Goal: Task Accomplishment & Management: Manage account settings

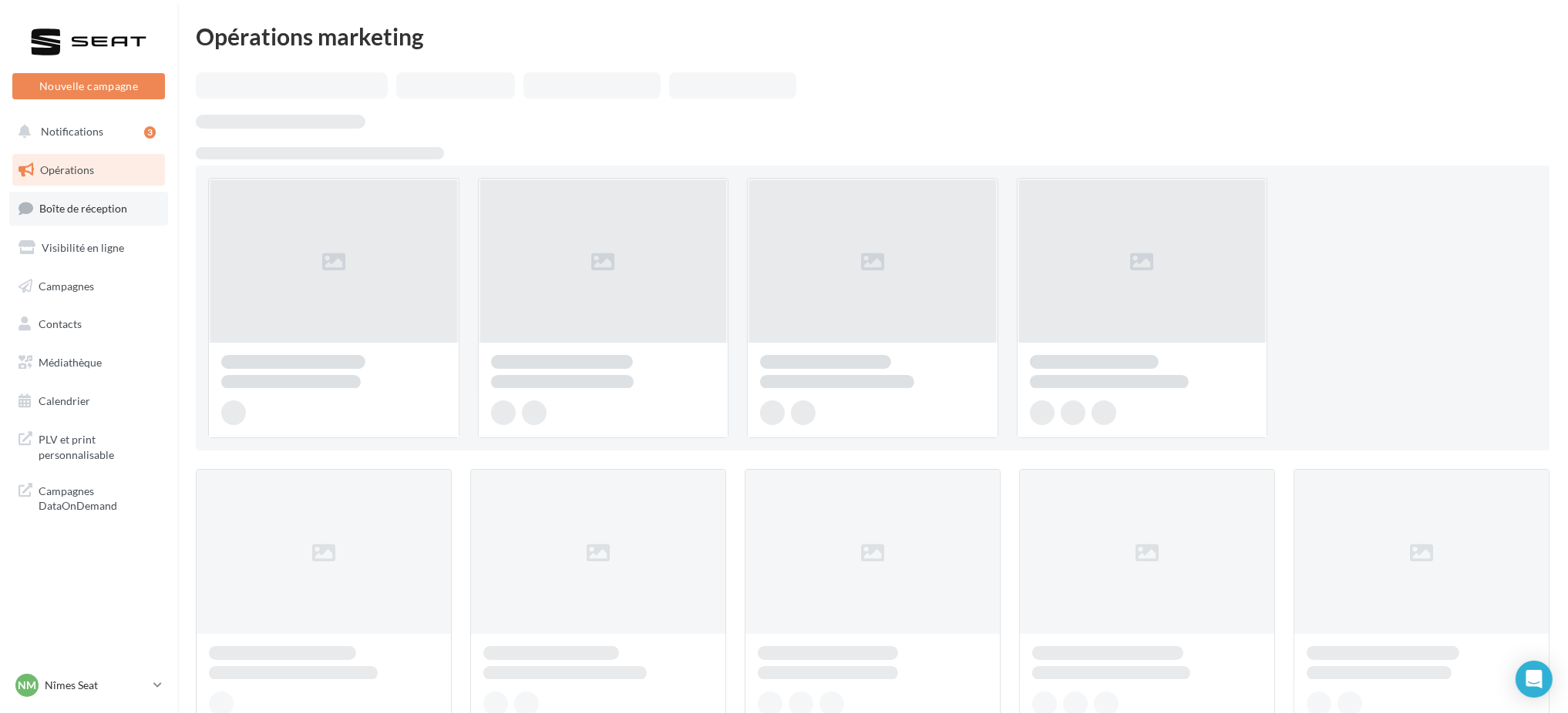
click at [88, 215] on span "Boîte de réception" at bounding box center [83, 208] width 87 height 13
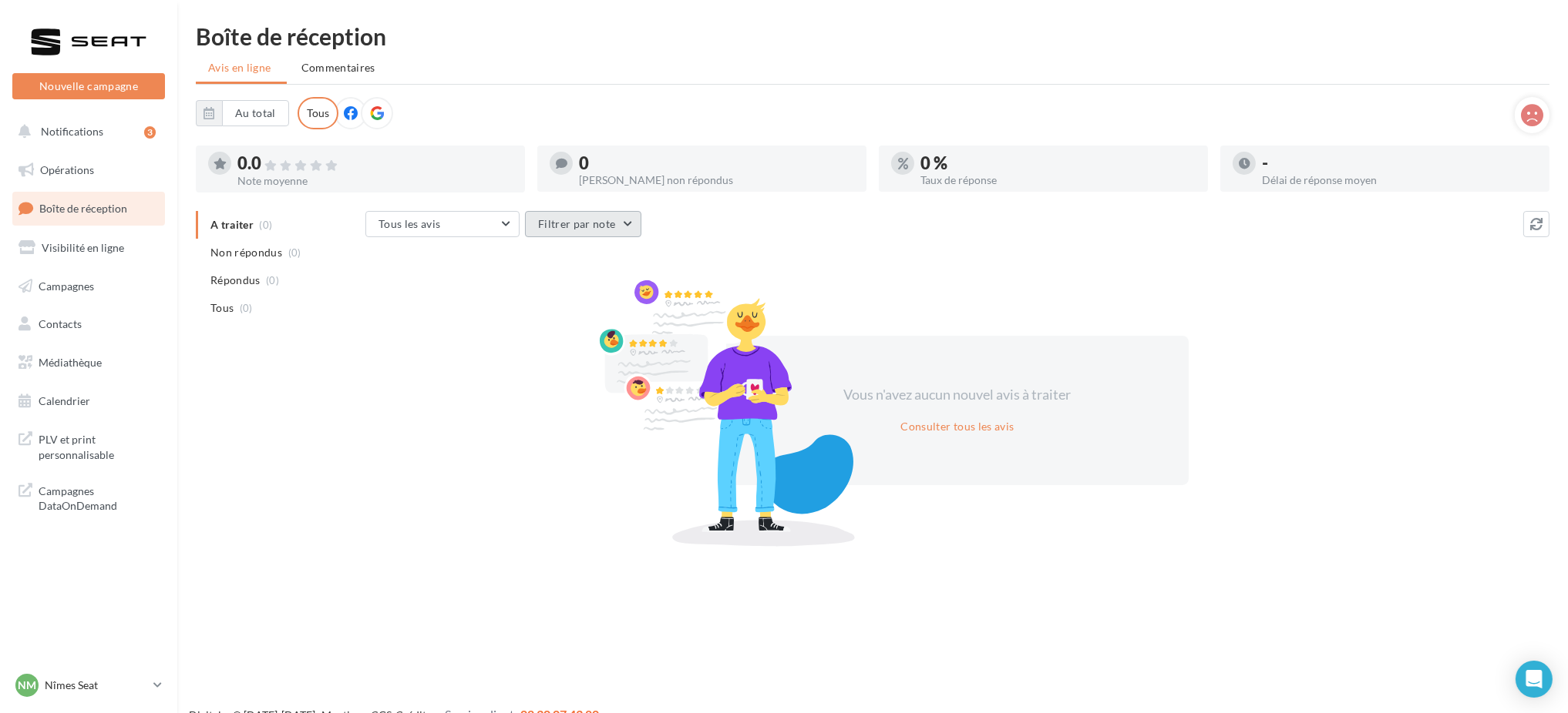
click at [547, 231] on button "Filtrer par note" at bounding box center [583, 224] width 117 height 27
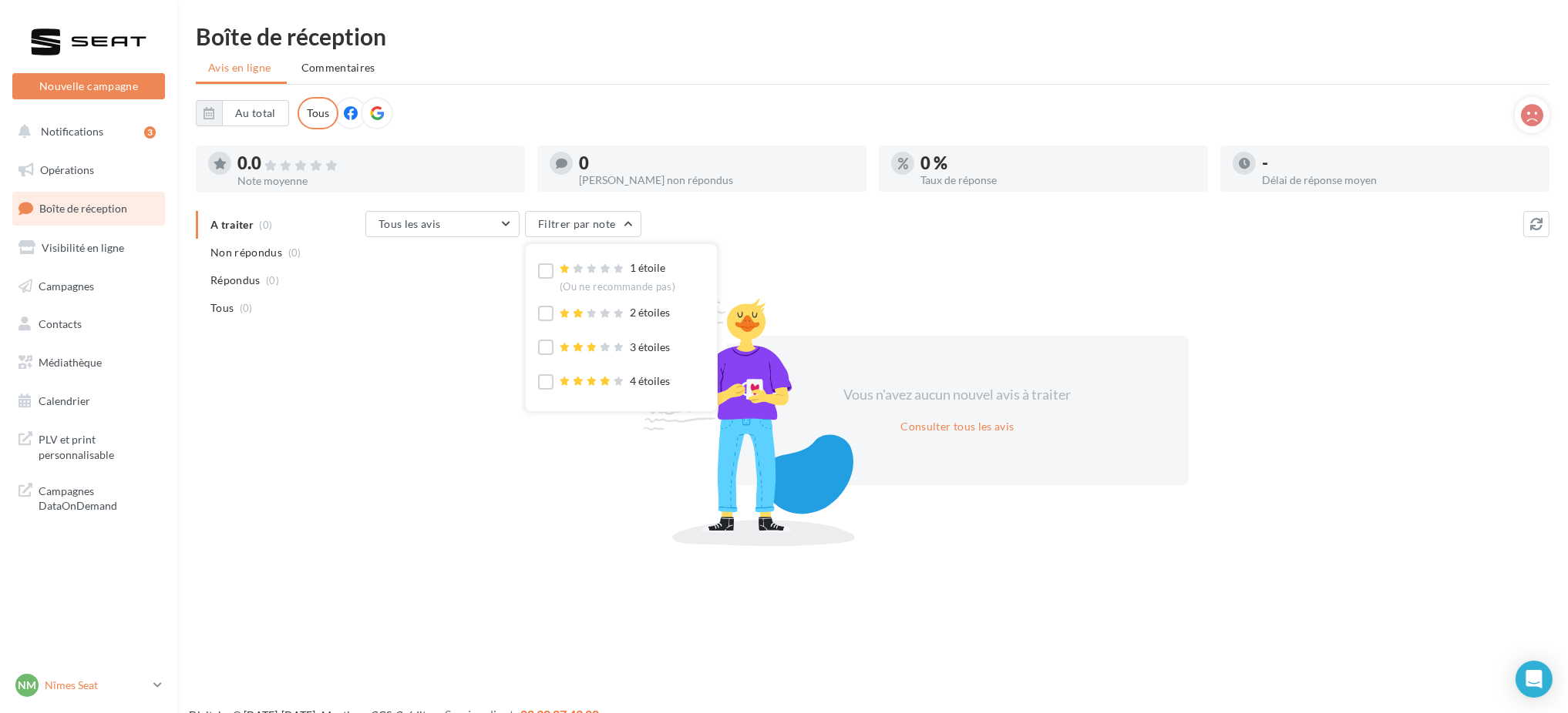
click at [113, 678] on p "Nîmes Seat" at bounding box center [96, 686] width 103 height 15
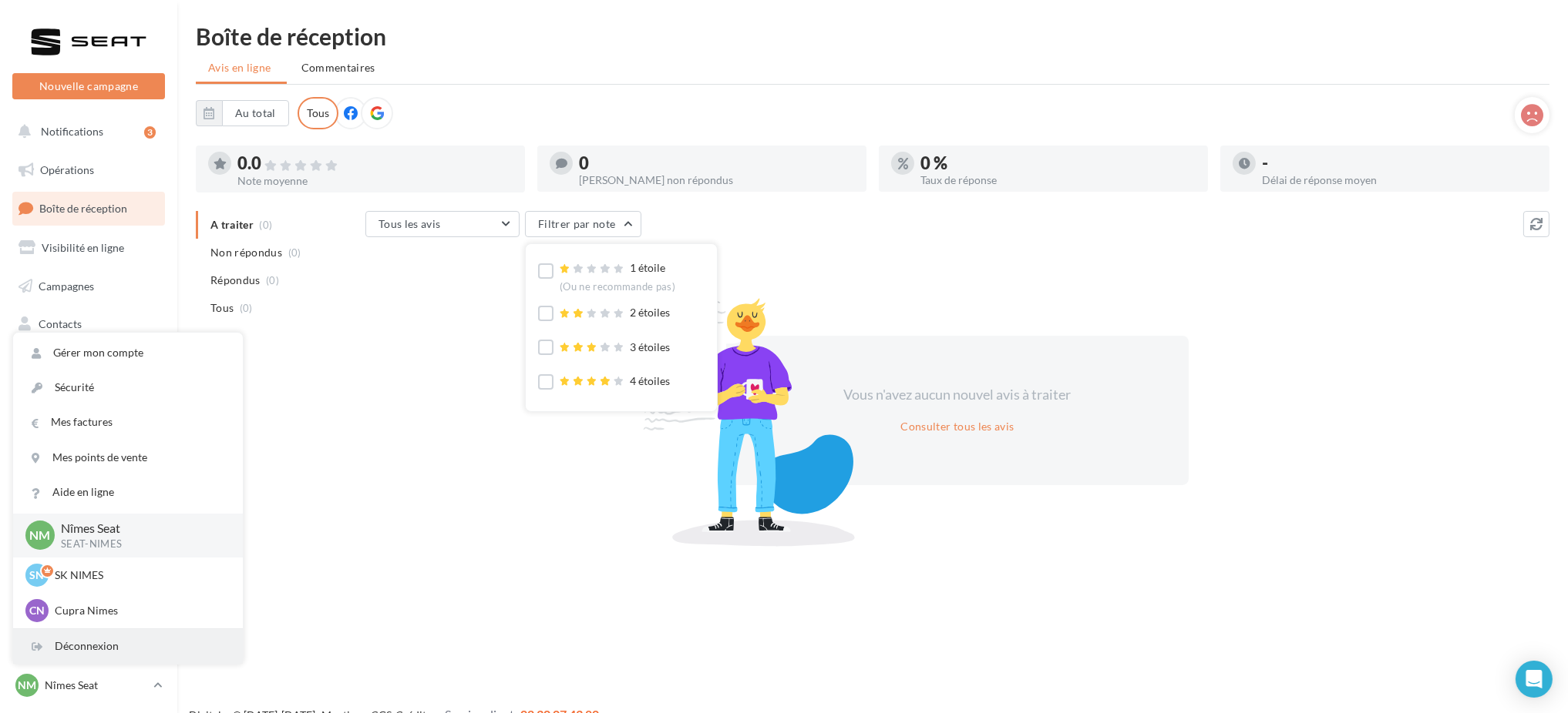
click at [109, 657] on div "Déconnexion" at bounding box center [128, 646] width 230 height 34
